Goal: Task Accomplishment & Management: Use online tool/utility

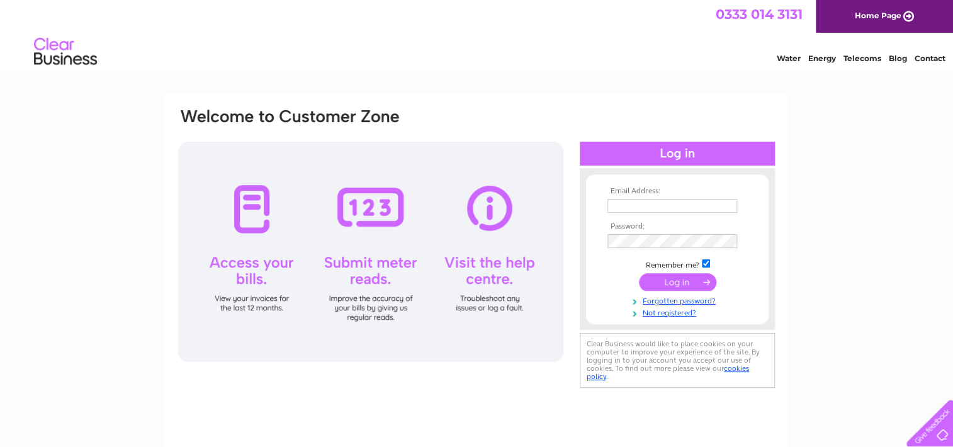
click at [707, 264] on input "checkbox" at bounding box center [706, 263] width 8 height 8
checkbox input "false"
click at [618, 206] on input "text" at bounding box center [672, 206] width 131 height 15
type input "lynnstanleyfcutterltd@hotmail.co.uk"
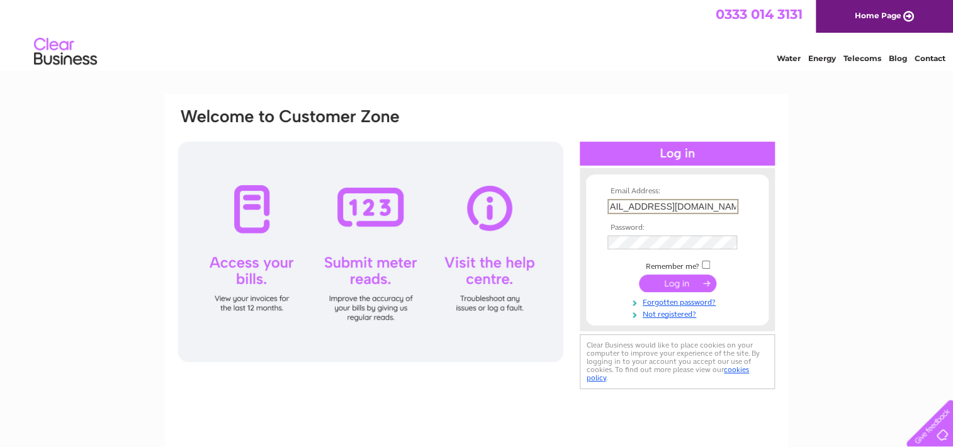
scroll to position [0, 0]
click at [675, 285] on input "submit" at bounding box center [677, 282] width 77 height 18
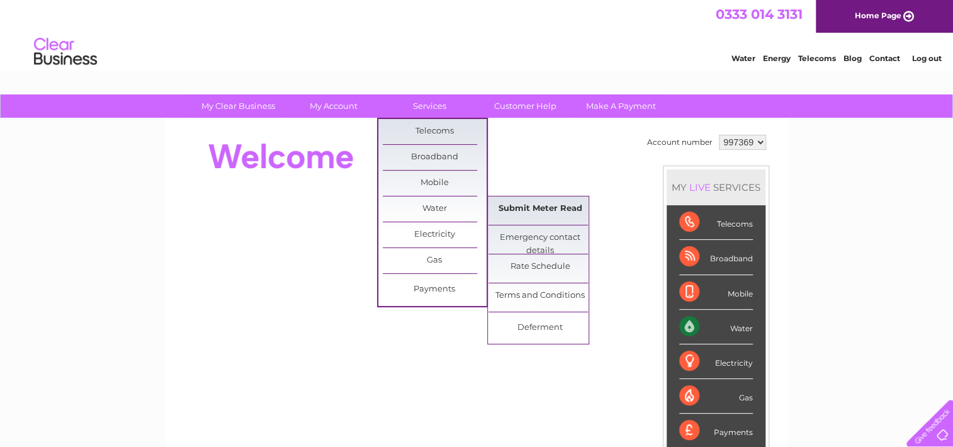
click at [525, 209] on link "Submit Meter Read" at bounding box center [540, 208] width 104 height 25
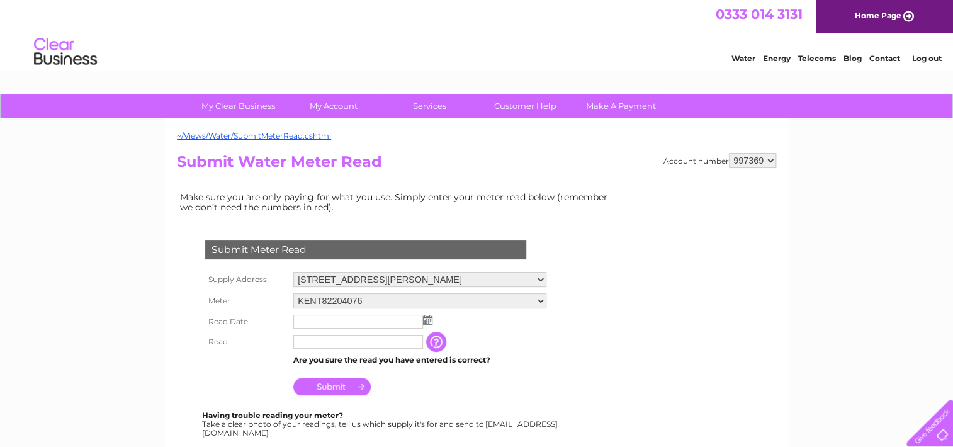
click at [428, 318] on img at bounding box center [427, 320] width 9 height 10
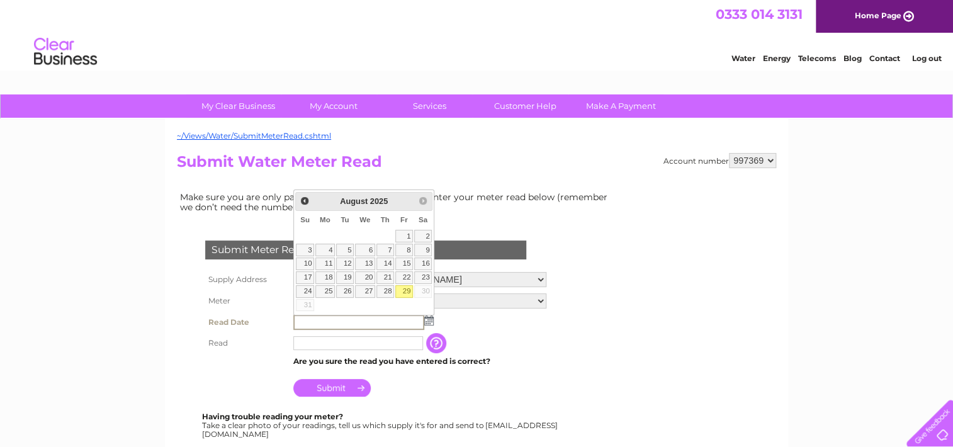
click at [405, 288] on link "29" at bounding box center [404, 291] width 18 height 13
type input "2025/08/29"
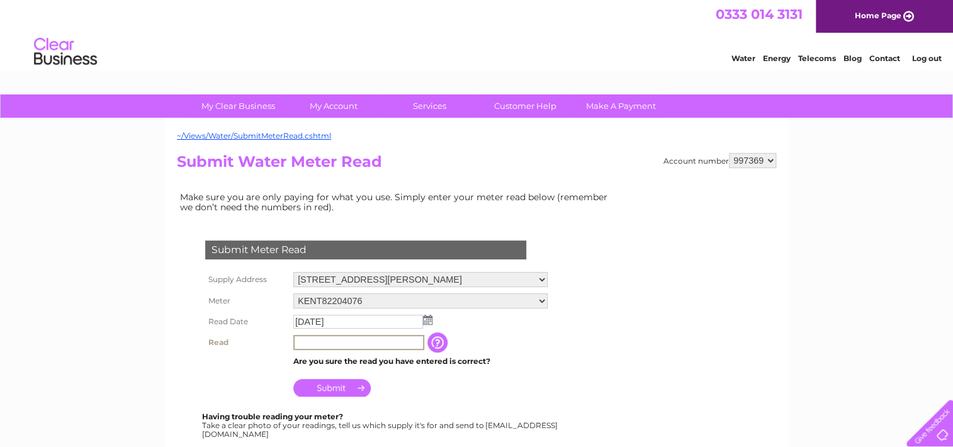
click at [357, 340] on input "text" at bounding box center [358, 342] width 131 height 15
type input "3844"
click at [325, 388] on input "Submit" at bounding box center [331, 387] width 77 height 18
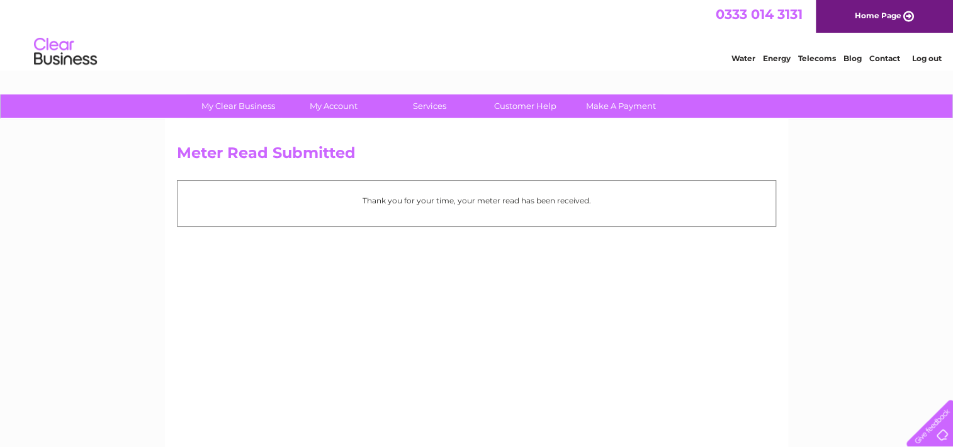
click at [875, 17] on link "Home Page" at bounding box center [884, 16] width 137 height 33
click at [924, 57] on link "Log out" at bounding box center [926, 57] width 30 height 9
